Goal: Communication & Community: Answer question/provide support

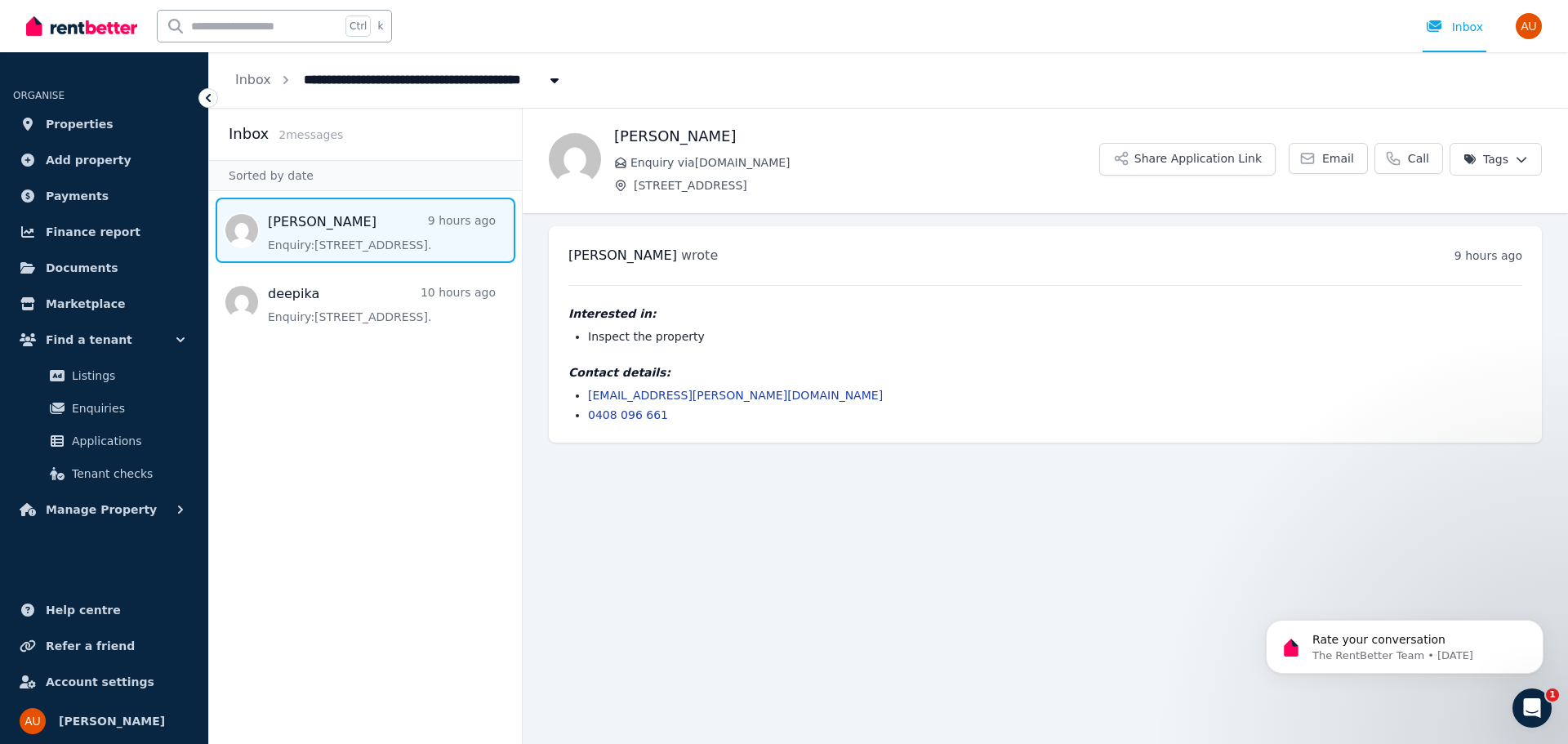
click at [357, 224] on span "Message list" at bounding box center [365, 230] width 313 height 65
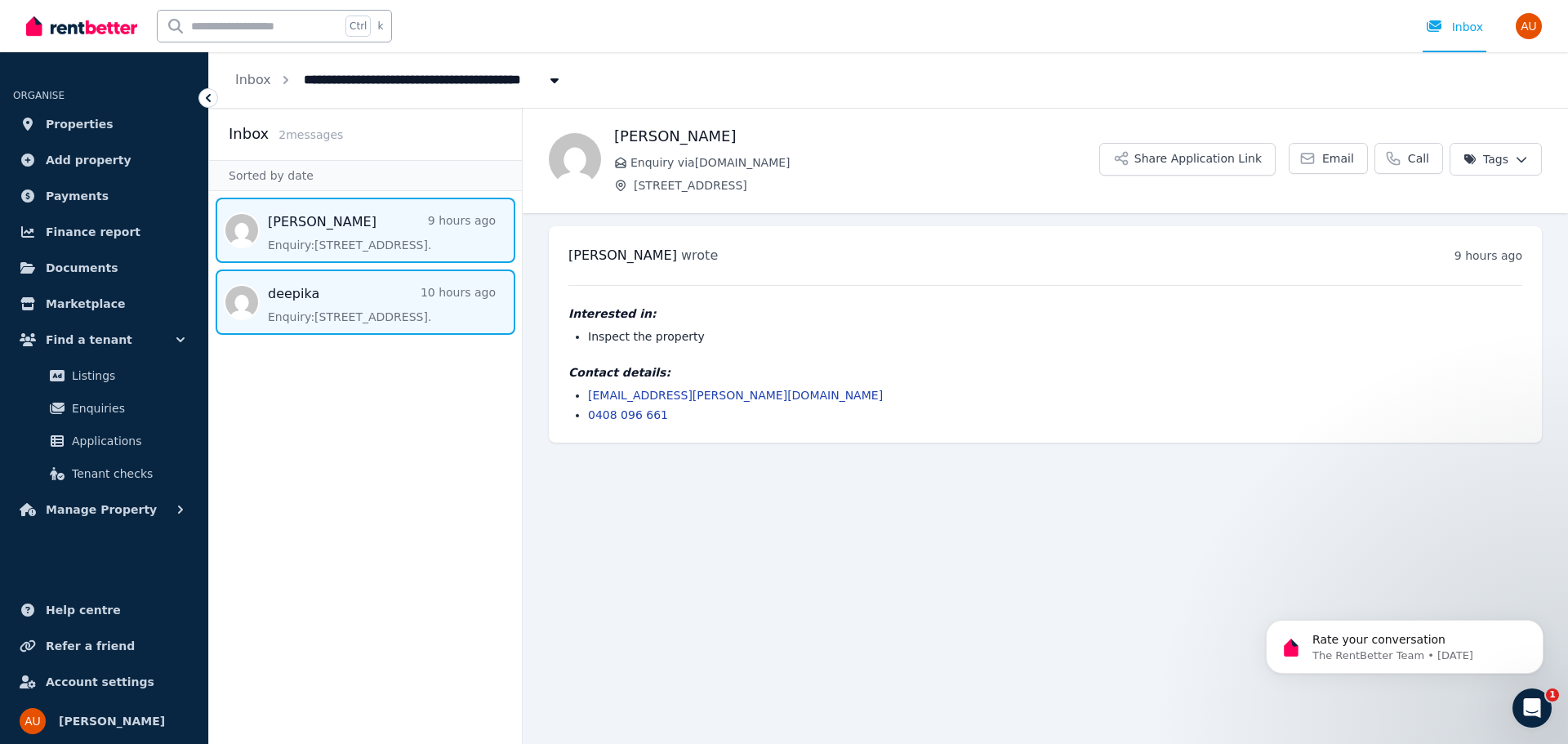
click at [334, 302] on span "Message list" at bounding box center [365, 302] width 313 height 65
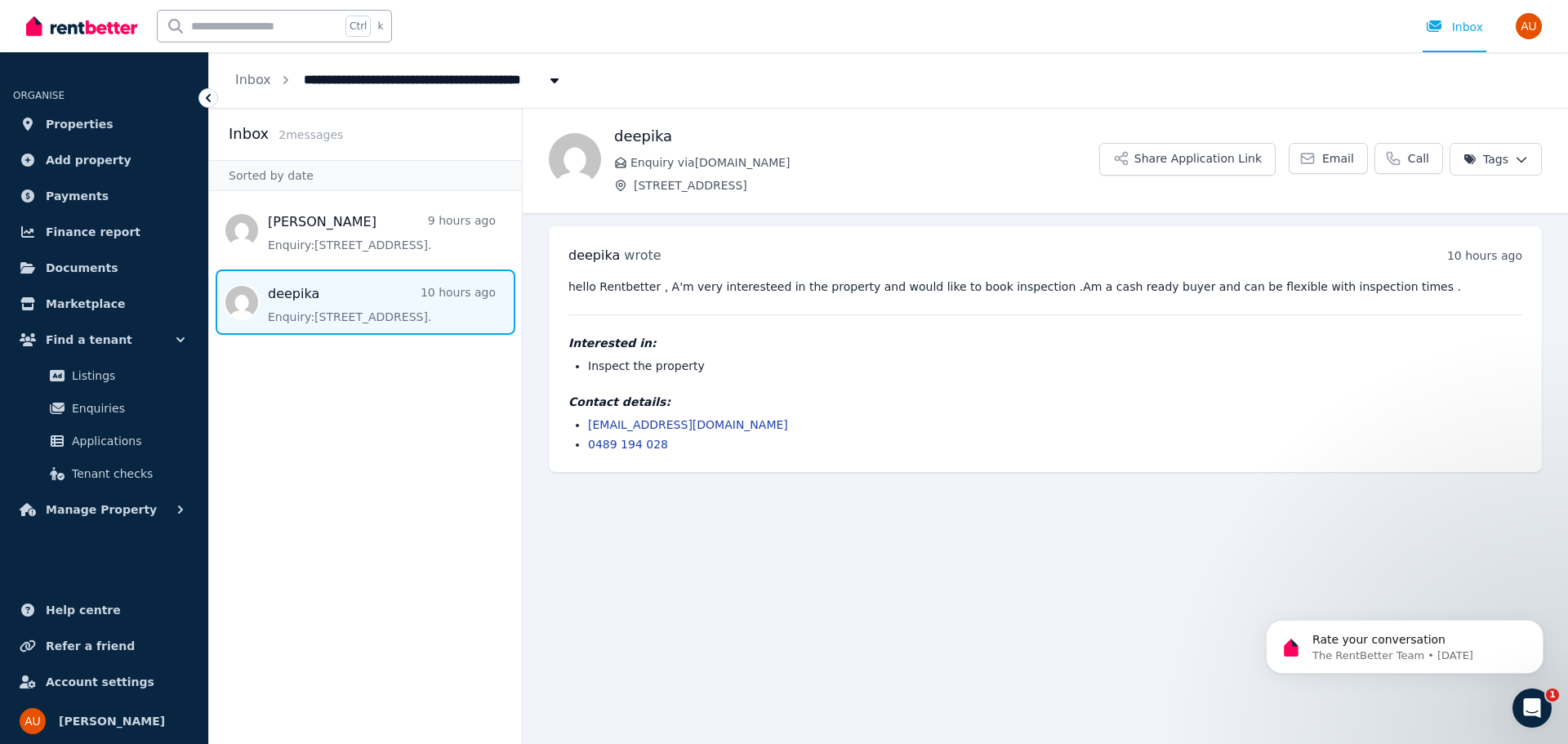
click at [636, 443] on link "0489 194 028" at bounding box center [628, 444] width 80 height 13
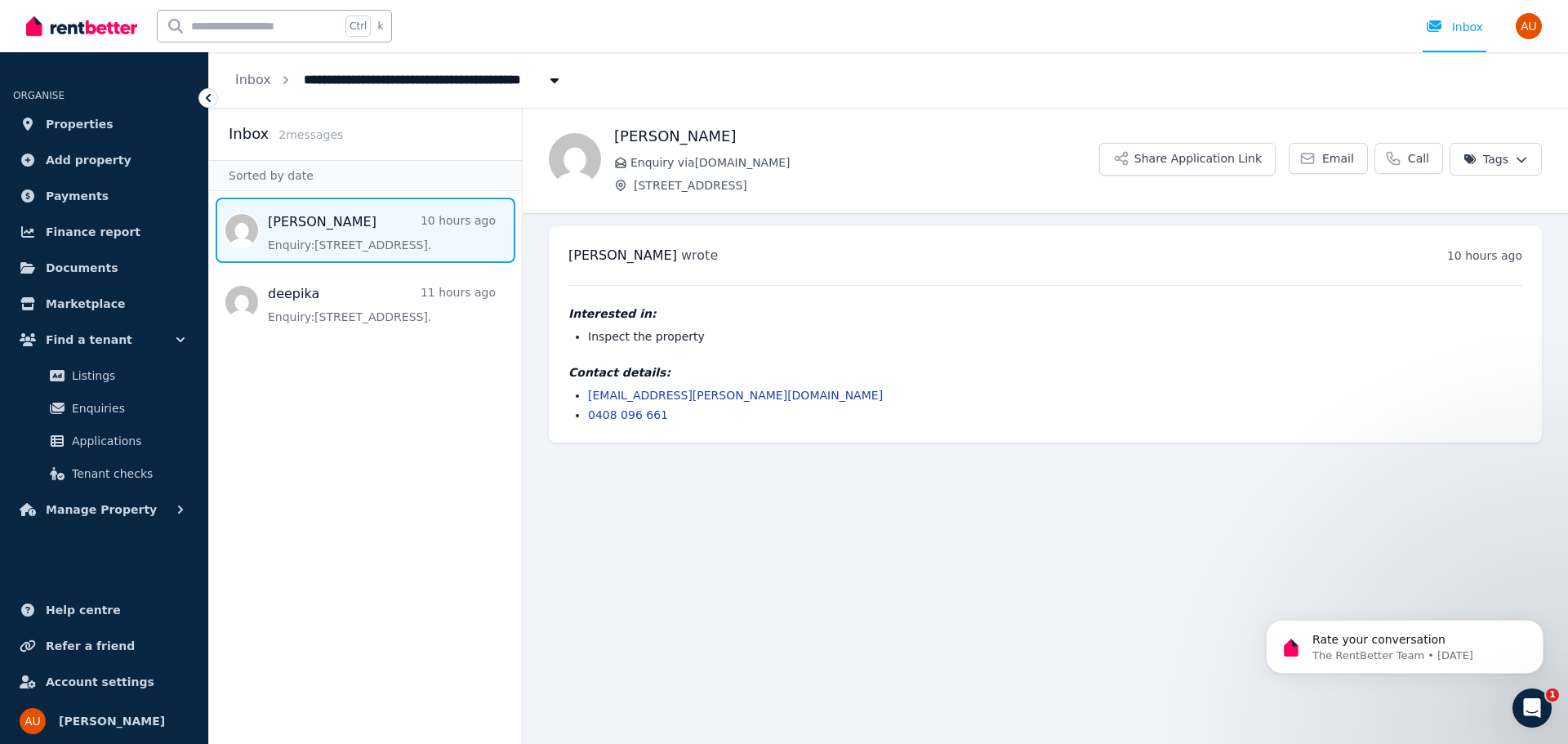
click at [368, 242] on span "Message list" at bounding box center [365, 230] width 313 height 65
click at [630, 413] on link "0408 096 661" at bounding box center [628, 414] width 80 height 13
click at [1336, 159] on span "Email" at bounding box center [1337, 158] width 32 height 16
click at [598, 258] on span "[PERSON_NAME]" at bounding box center [622, 255] width 108 height 16
click at [664, 256] on div "[PERSON_NAME] wrote 7 minutes ago 8:18 am [DATE][DATE]" at bounding box center [1045, 255] width 954 height 20
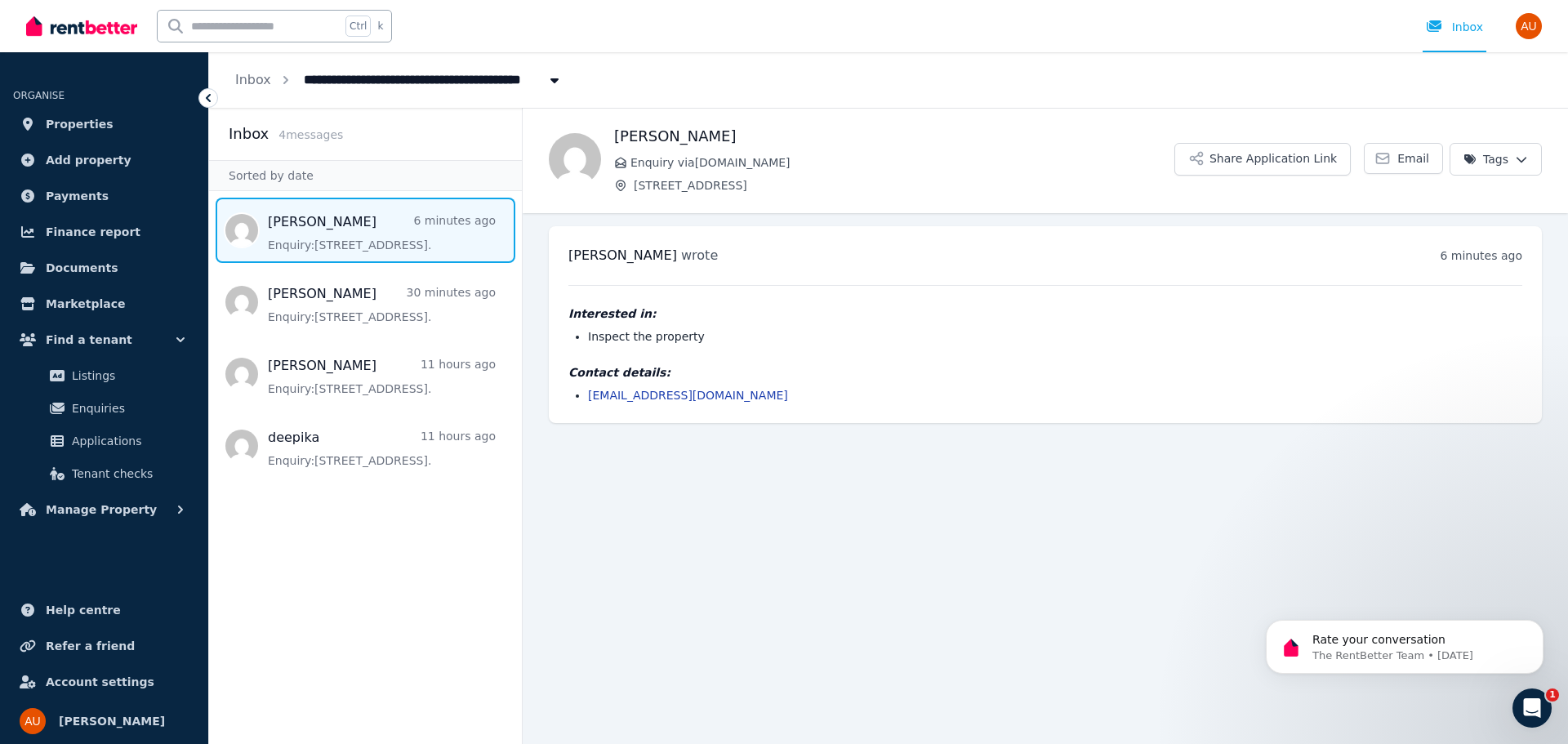
click at [671, 393] on link "derekliang@myyahoo.com" at bounding box center [688, 395] width 200 height 13
click at [1401, 156] on link "Email" at bounding box center [1403, 159] width 79 height 31
